Goal: Task Accomplishment & Management: Complete application form

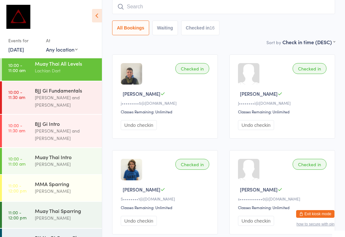
scroll to position [63, 0]
click at [82, 207] on div "Muay Thai Sparring" at bounding box center [66, 210] width 62 height 7
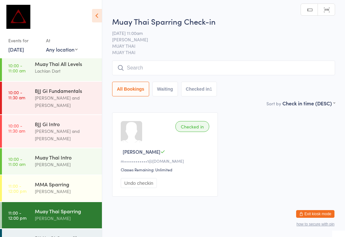
click at [82, 187] on div "[PERSON_NAME]" at bounding box center [66, 190] width 62 height 7
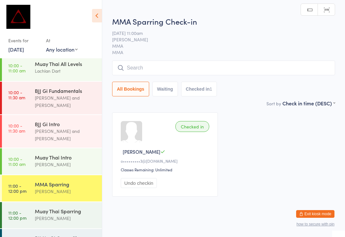
click at [255, 67] on input "search" at bounding box center [223, 67] width 223 height 15
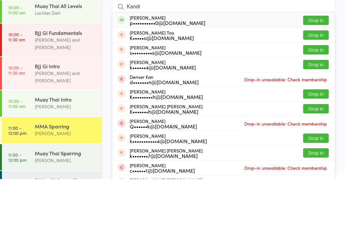
type input "Kandr"
click at [315, 74] on button "Drop in" at bounding box center [317, 78] width 26 height 9
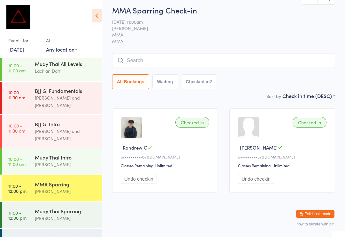
click at [70, 180] on div "MMA Sparring" at bounding box center [66, 183] width 62 height 7
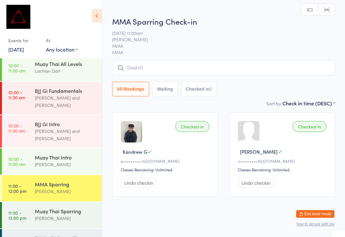
click at [68, 207] on div "Muay Thai Sparring" at bounding box center [66, 210] width 62 height 7
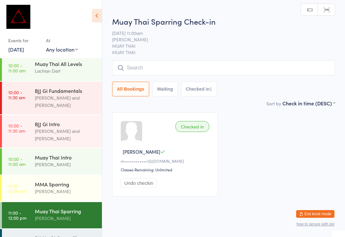
click at [168, 69] on input "search" at bounding box center [223, 67] width 223 height 15
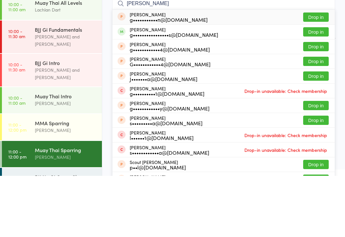
type input "Gareth str"
click at [317, 88] on button "Drop in" at bounding box center [317, 92] width 26 height 9
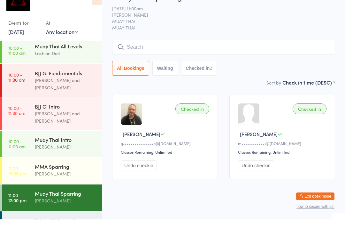
scroll to position [12, 0]
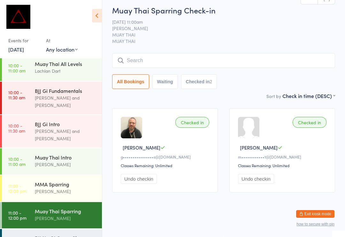
click at [319, 210] on button "Exit kiosk mode" at bounding box center [316, 214] width 38 height 8
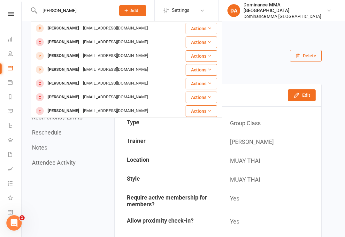
type input "[PERSON_NAME]"
click at [150, 25] on div "[PERSON_NAME] [EMAIL_ADDRESS][DOMAIN_NAME]" at bounding box center [108, 28] width 154 height 13
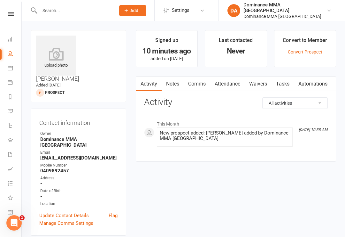
click at [260, 78] on link "Waivers" at bounding box center [258, 83] width 27 height 15
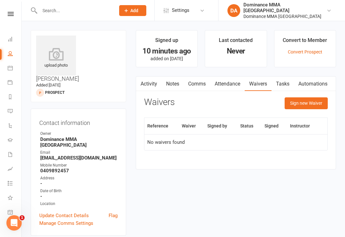
click at [300, 103] on button "Sign new Waiver" at bounding box center [306, 103] width 43 height 12
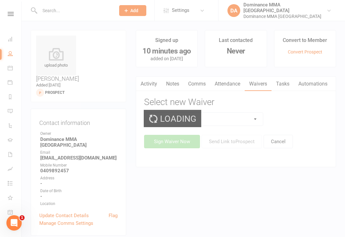
click at [227, 124] on div "Loading" at bounding box center [172, 118] width 345 height 237
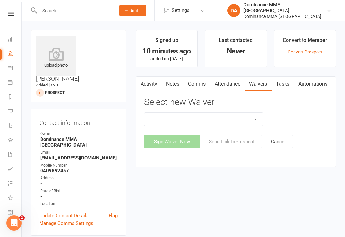
click at [222, 120] on select "Member | Cancellation | Adults Member | Injury Report Form (FOH staff use only)…" at bounding box center [204, 119] width 119 height 13
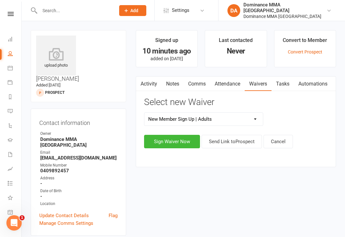
click at [199, 117] on select "Member | Cancellation | Adults Member | Injury Report Form (FOH staff use only)…" at bounding box center [204, 119] width 119 height 13
select select "45"
click at [177, 145] on button "Sign Waiver Now" at bounding box center [172, 141] width 56 height 13
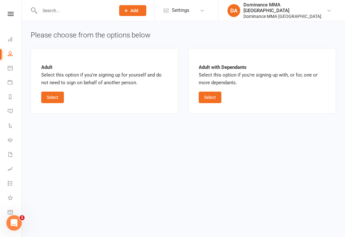
click at [60, 97] on button "Select" at bounding box center [52, 97] width 23 height 12
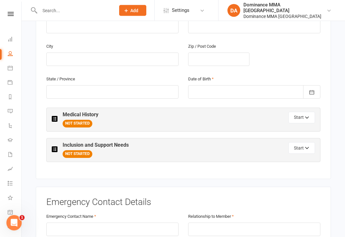
scroll to position [242, 0]
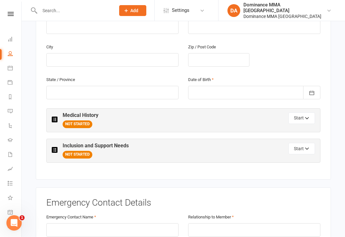
click at [300, 112] on button "Start" at bounding box center [302, 118] width 27 height 12
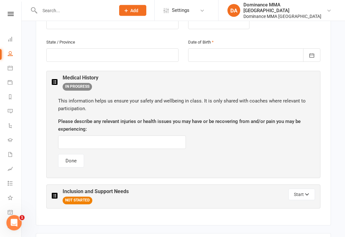
scroll to position [280, 0]
click at [127, 135] on input "text" at bounding box center [122, 141] width 128 height 13
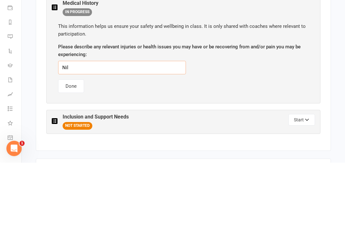
type input "Nil"
click at [260, 91] on div "This information helps us ensure your safety and wellbeing in class. It is only…" at bounding box center [184, 132] width 264 height 83
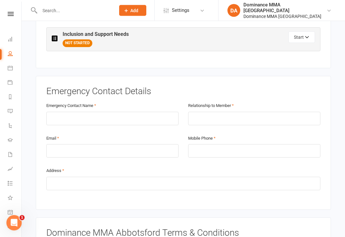
scroll to position [437, 0]
click at [138, 112] on input "text" at bounding box center [112, 118] width 132 height 13
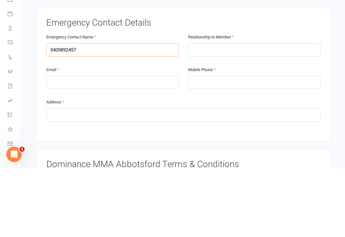
type input "0409892457"
click at [138, 144] on input "email" at bounding box center [112, 150] width 132 height 13
type input "[EMAIL_ADDRESS][DOMAIN_NAME]"
click at [237, 144] on input "tel" at bounding box center [254, 150] width 132 height 13
type input "0409892457"
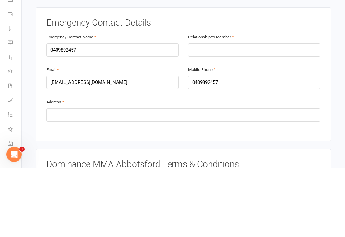
click at [261, 134] on div "Mobile Phone [PHONE_NUMBER]" at bounding box center [255, 150] width 142 height 33
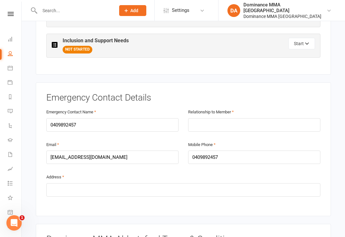
scroll to position [428, 0]
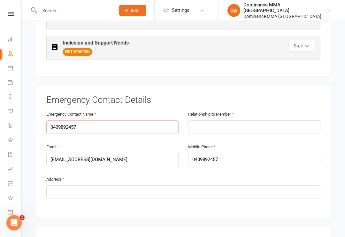
click at [106, 121] on input "0409892457" at bounding box center [112, 127] width 132 height 13
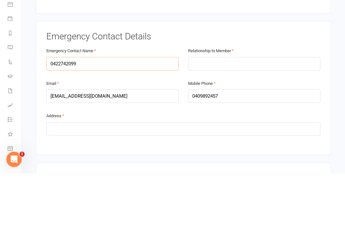
type input "0422742099"
click at [249, 121] on input "text" at bounding box center [254, 127] width 132 height 13
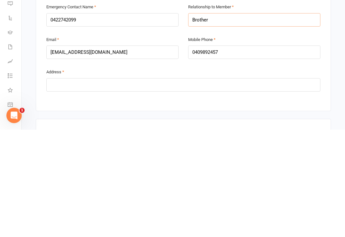
type input "Brother"
click at [232, 153] on input "0409892457" at bounding box center [254, 159] width 132 height 13
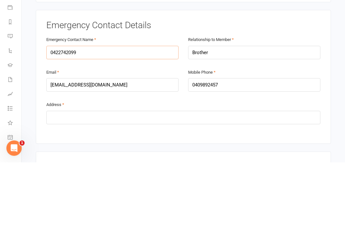
click at [116, 121] on input "0422742099" at bounding box center [112, 127] width 132 height 13
type input "0"
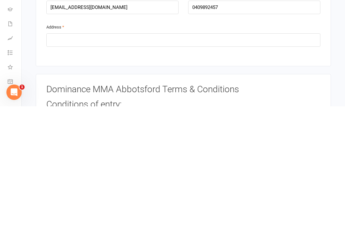
scroll to position [450, 0]
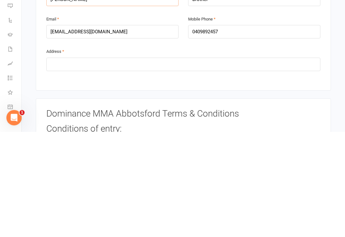
type input "[PERSON_NAME]"
click at [234, 130] on input "0409892457" at bounding box center [254, 136] width 132 height 13
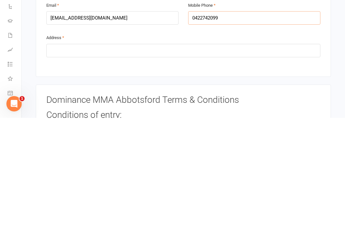
type input "0422742099"
click at [190, 163] on input "text" at bounding box center [183, 169] width 274 height 13
click at [236, 214] on h3 "Dominance MMA Abbotsford Terms & Conditions" at bounding box center [183, 219] width 274 height 10
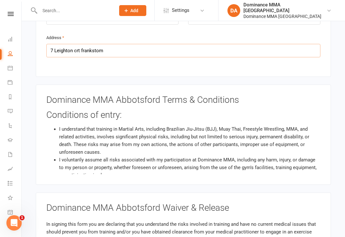
click at [131, 44] on input "7 Leighton crt frankstom" at bounding box center [183, 50] width 274 height 13
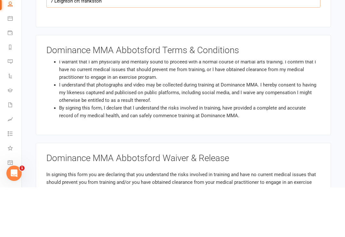
scroll to position [117, 0]
type input "7 Leighton crt frankston"
click at [322, 84] on div "Dominance MMA Abbotsford Terms & Conditions Conditions of entry: I understand t…" at bounding box center [184, 134] width 296 height 100
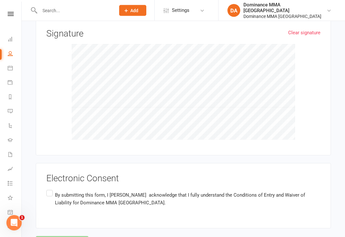
scroll to position [838, 0]
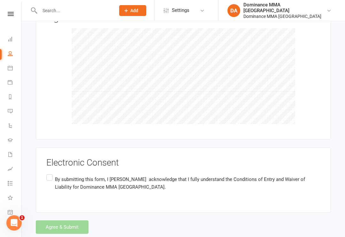
click at [47, 173] on label "By submitting this form, I [PERSON_NAME] acknowledge that I fully understand th…" at bounding box center [183, 183] width 274 height 20
click at [47, 173] on input "By submitting this form, I [PERSON_NAME] acknowledge that I fully understand th…" at bounding box center [48, 173] width 4 height 0
click at [76, 220] on button "Agree & Submit" at bounding box center [62, 226] width 53 height 13
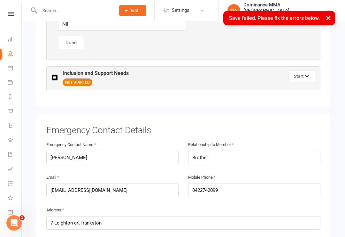
scroll to position [236, 0]
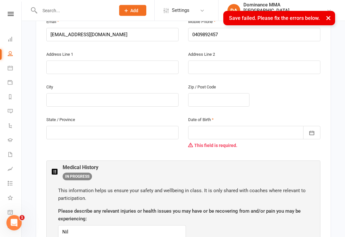
click at [220, 126] on div at bounding box center [254, 132] width 132 height 13
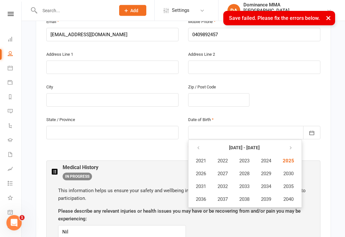
scroll to position [202, 0]
click at [247, 145] on strong "[DATE] - [DATE]" at bounding box center [244, 147] width 31 height 5
click at [195, 142] on button "button" at bounding box center [199, 148] width 14 height 12
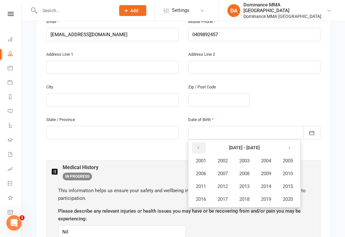
click at [194, 142] on button "button" at bounding box center [199, 148] width 14 height 12
click at [193, 142] on button "button" at bounding box center [199, 148] width 14 height 12
click at [292, 145] on icon "button" at bounding box center [290, 147] width 4 height 5
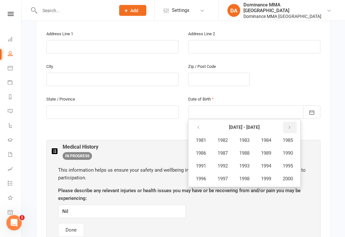
scroll to position [224, 0]
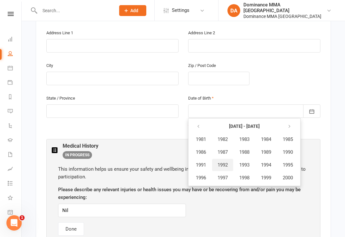
click at [222, 162] on span "1992" at bounding box center [223, 165] width 10 height 6
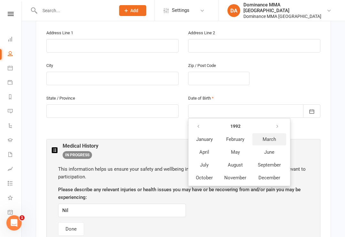
click at [270, 136] on span "March" at bounding box center [269, 139] width 13 height 6
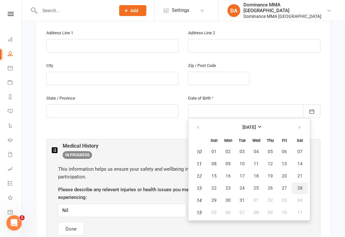
click at [302, 185] on span "28" at bounding box center [300, 187] width 5 height 5
type input "[DATE]"
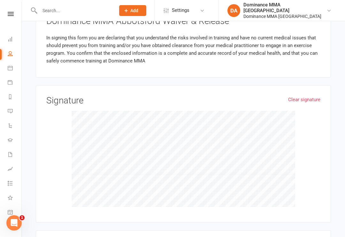
scroll to position [851, 0]
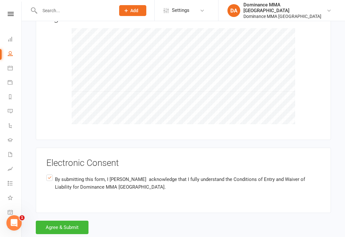
click at [64, 220] on button "Agree & Submit" at bounding box center [62, 226] width 53 height 13
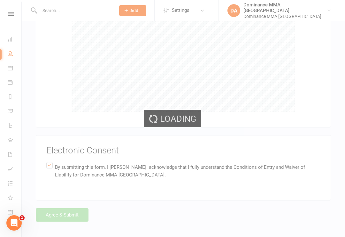
scroll to position [838, 0]
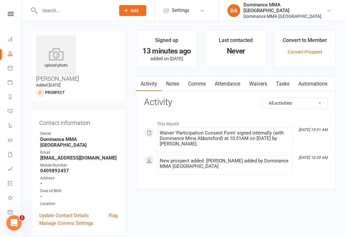
click at [10, 39] on icon at bounding box center [10, 38] width 5 height 5
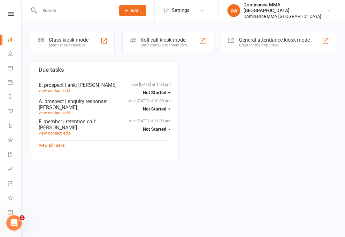
click at [8, 70] on link "Calendar" at bounding box center [15, 68] width 14 height 14
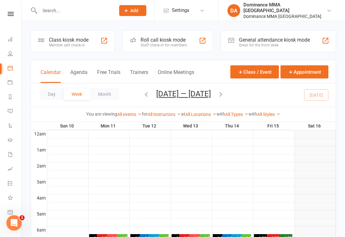
click at [14, 179] on link "Tasks 3" at bounding box center [15, 184] width 14 height 14
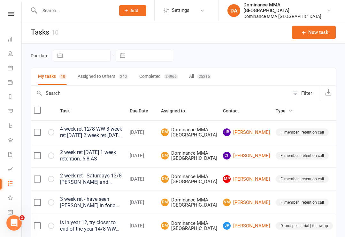
click at [8, 152] on icon at bounding box center [10, 154] width 5 height 5
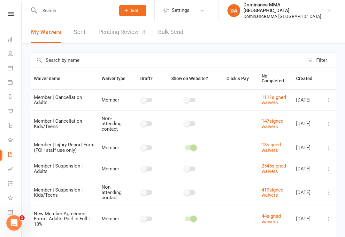
click at [20, 42] on link "Dashboard" at bounding box center [15, 40] width 14 height 14
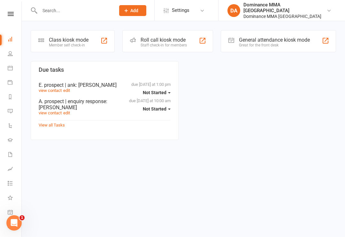
click at [51, 42] on div "Class kiosk mode" at bounding box center [69, 40] width 40 height 6
